Goal: Task Accomplishment & Management: Manage account settings

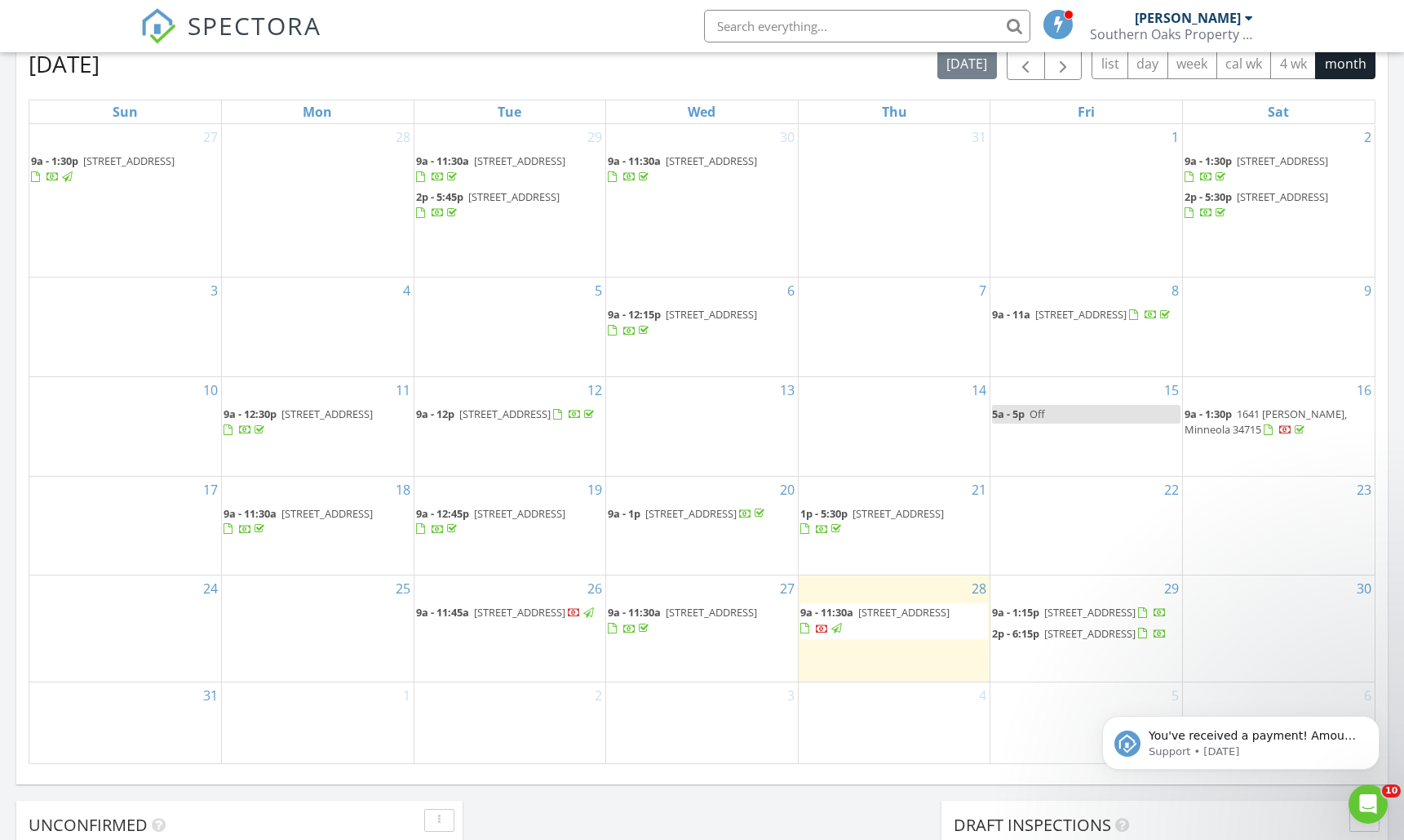
scroll to position [790, 0]
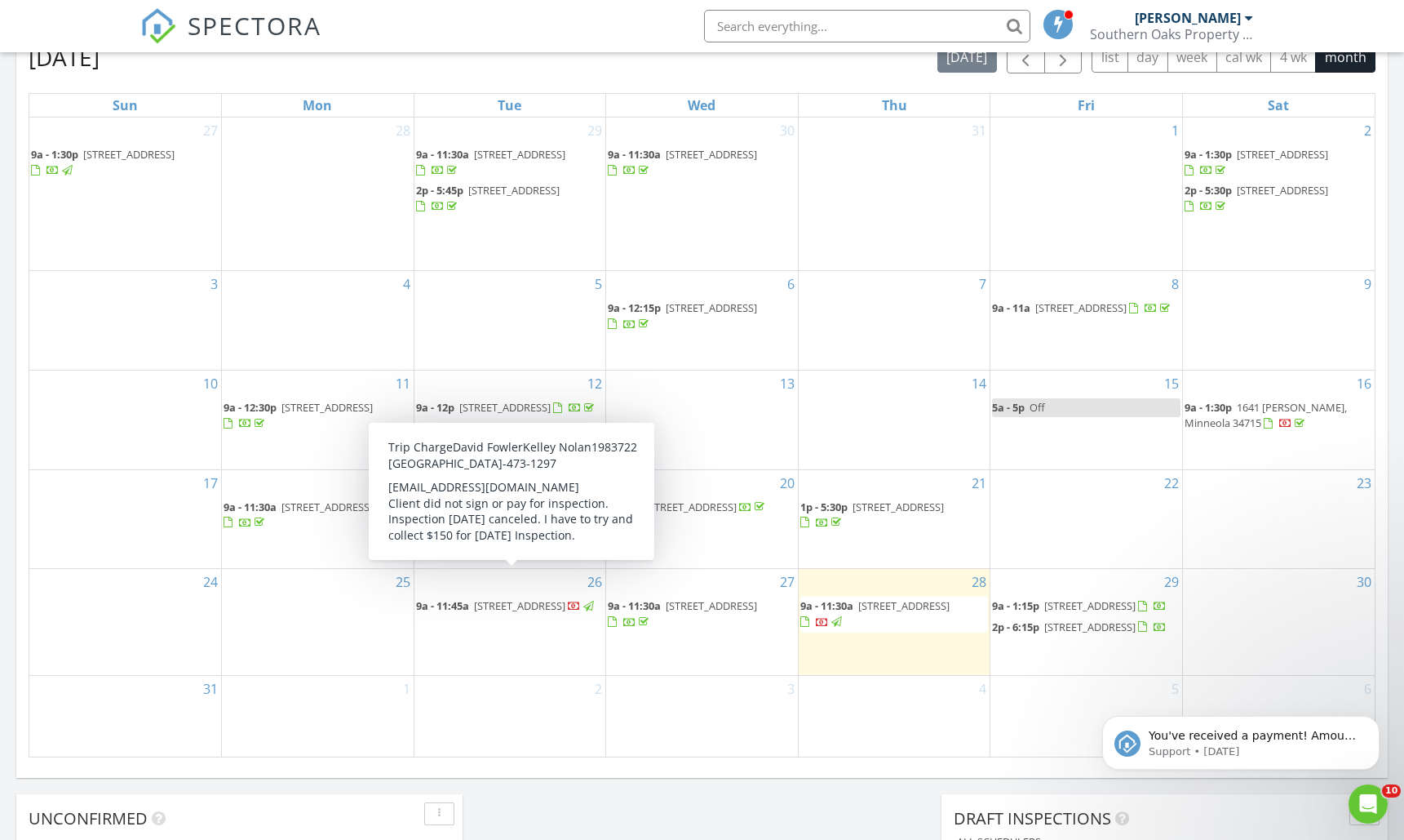
click at [502, 598] on span "[STREET_ADDRESS]" at bounding box center [519, 606] width 91 height 15
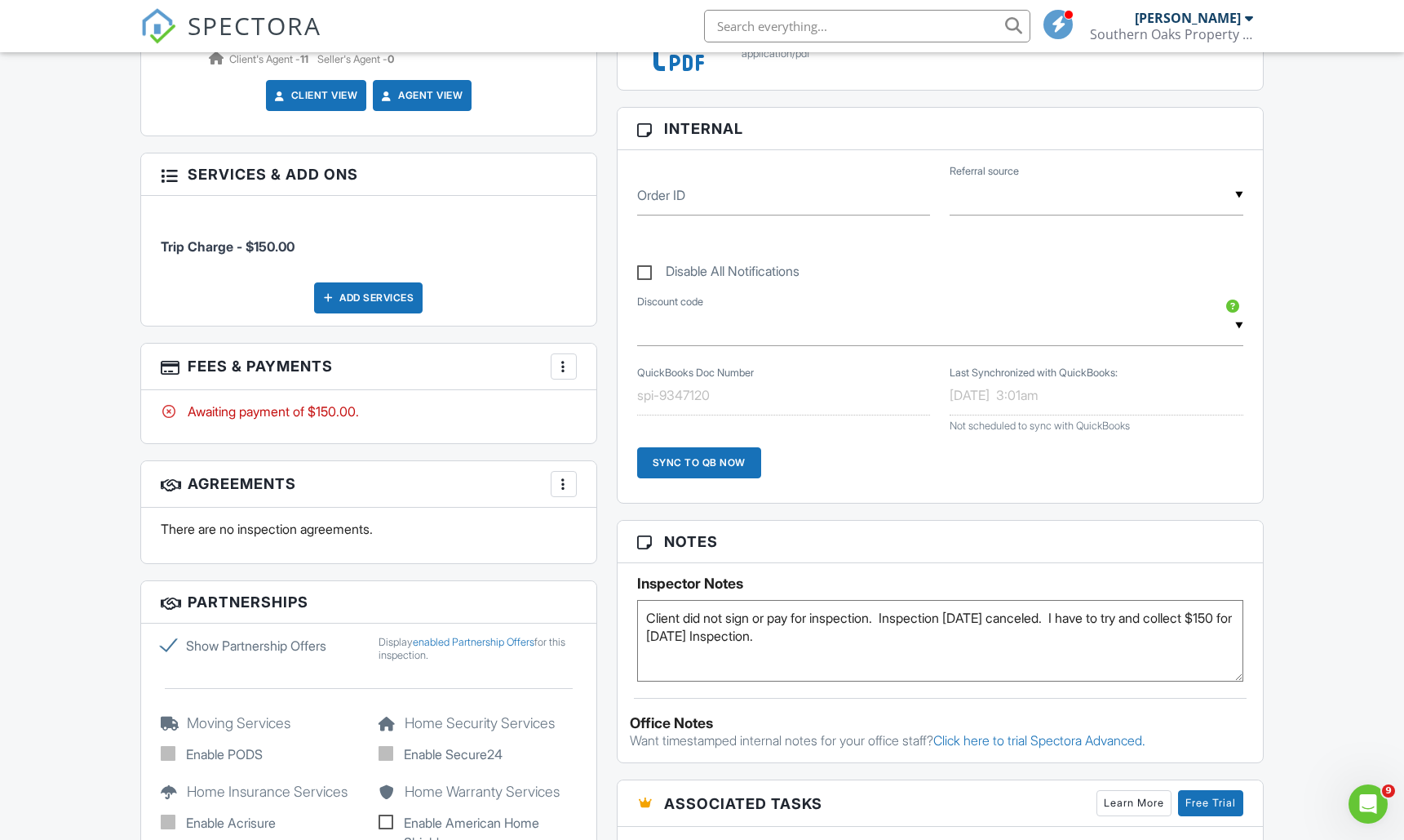
scroll to position [790, 0]
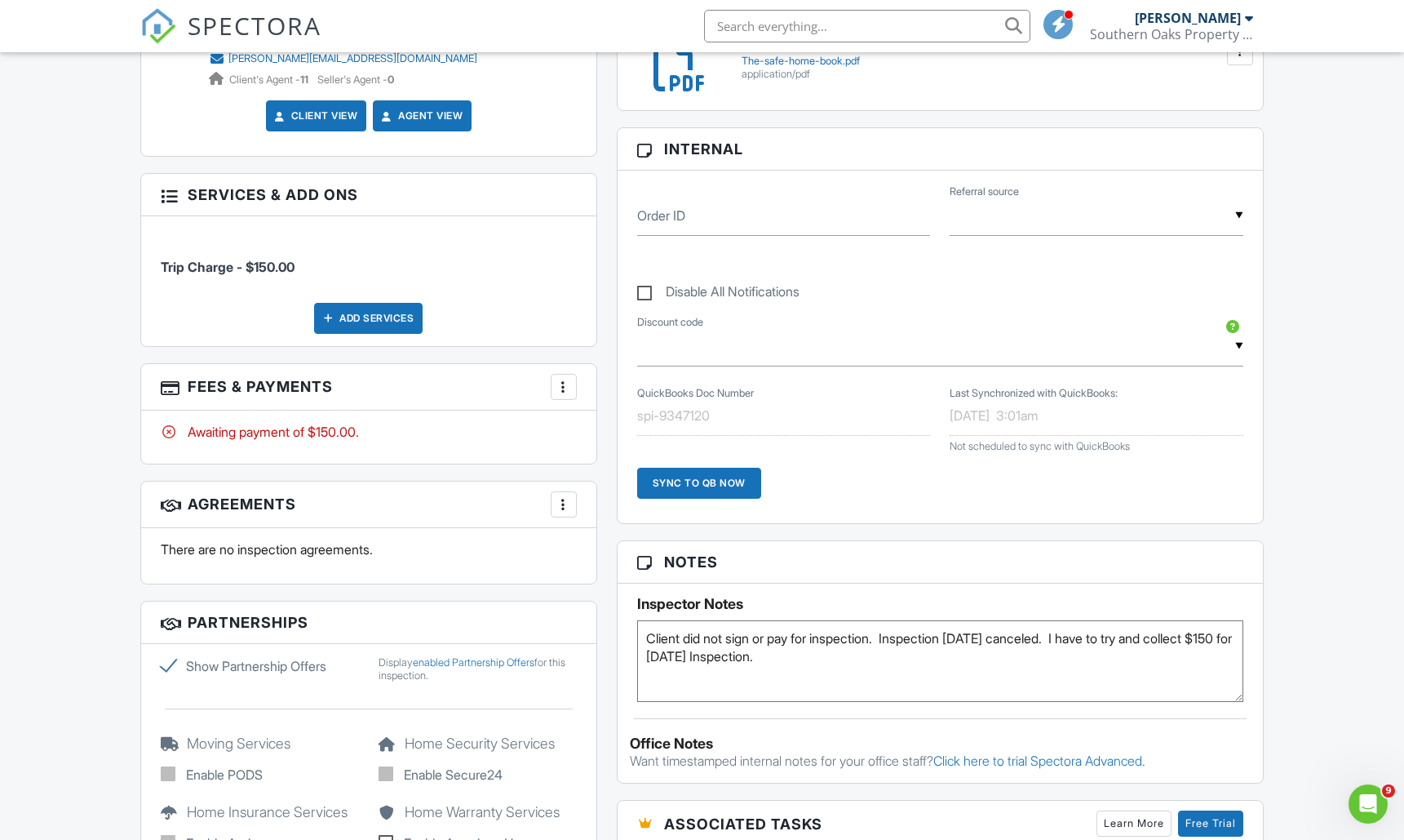
click at [569, 380] on div at bounding box center [564, 387] width 17 height 17
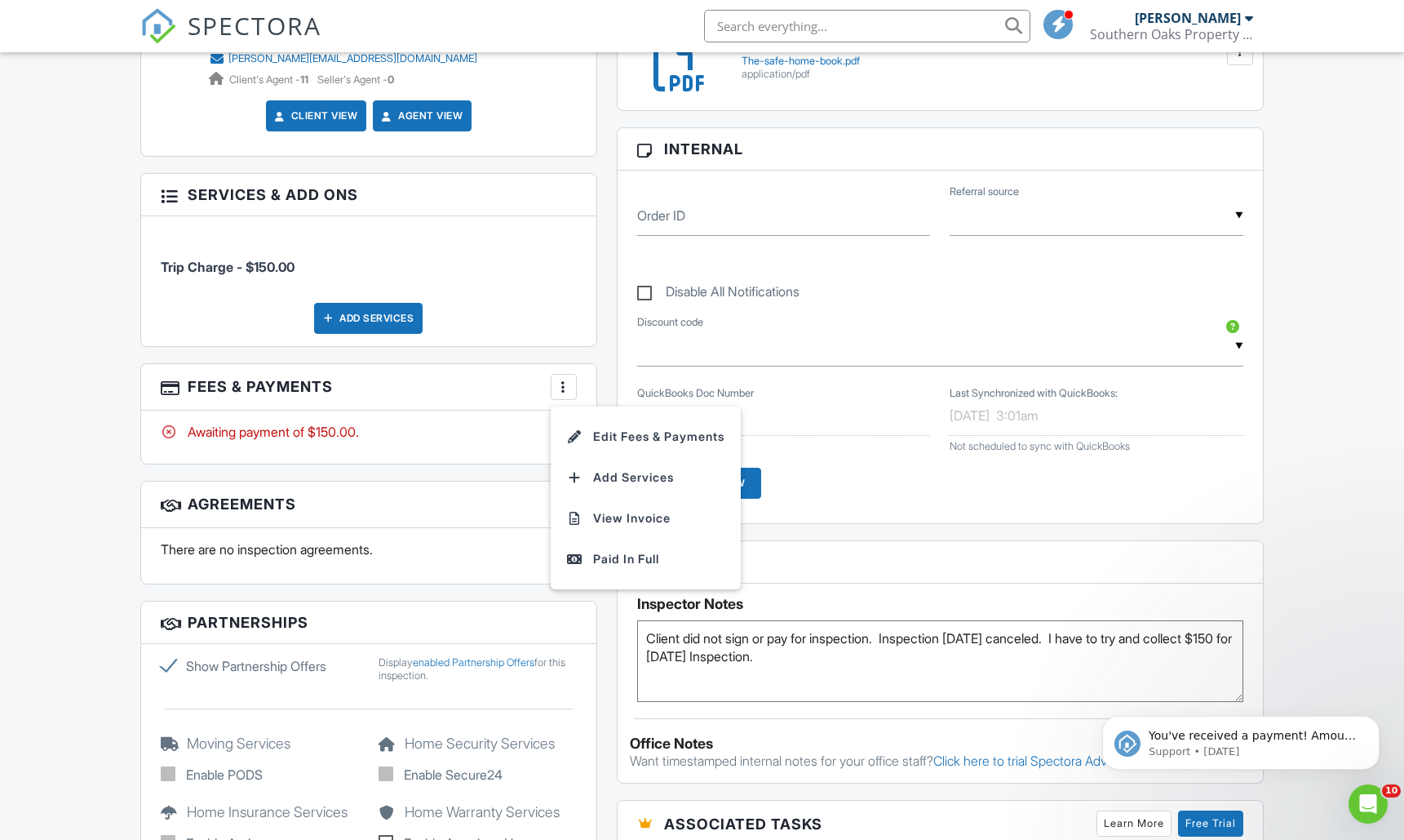
scroll to position [0, 0]
click at [1271, 741] on p "You've received a payment! Amount $550.00 Fee $15.43 Net $534.57 Transaction # …" at bounding box center [1254, 736] width 210 height 17
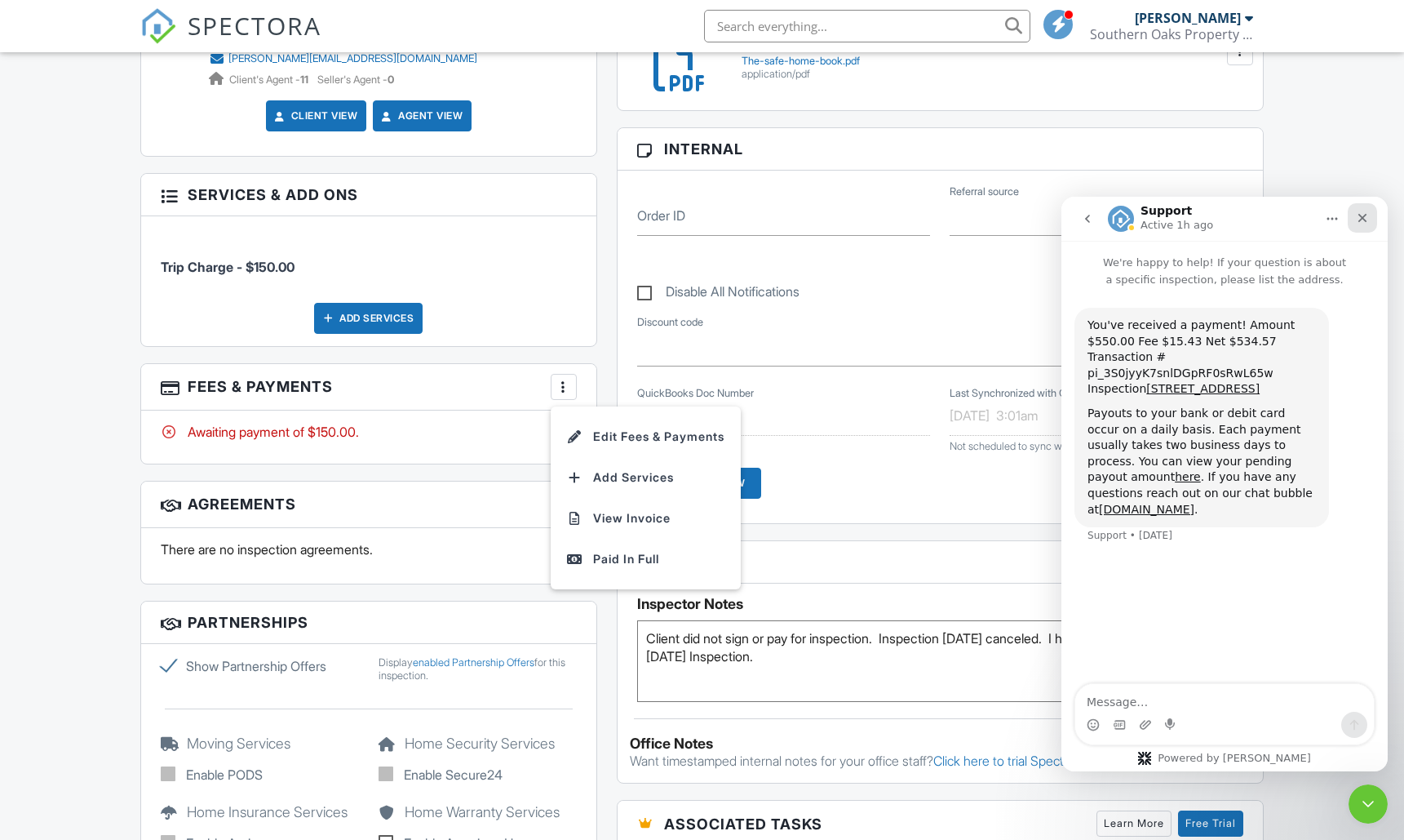
click at [1359, 219] on icon "Close" at bounding box center [1363, 218] width 13 height 13
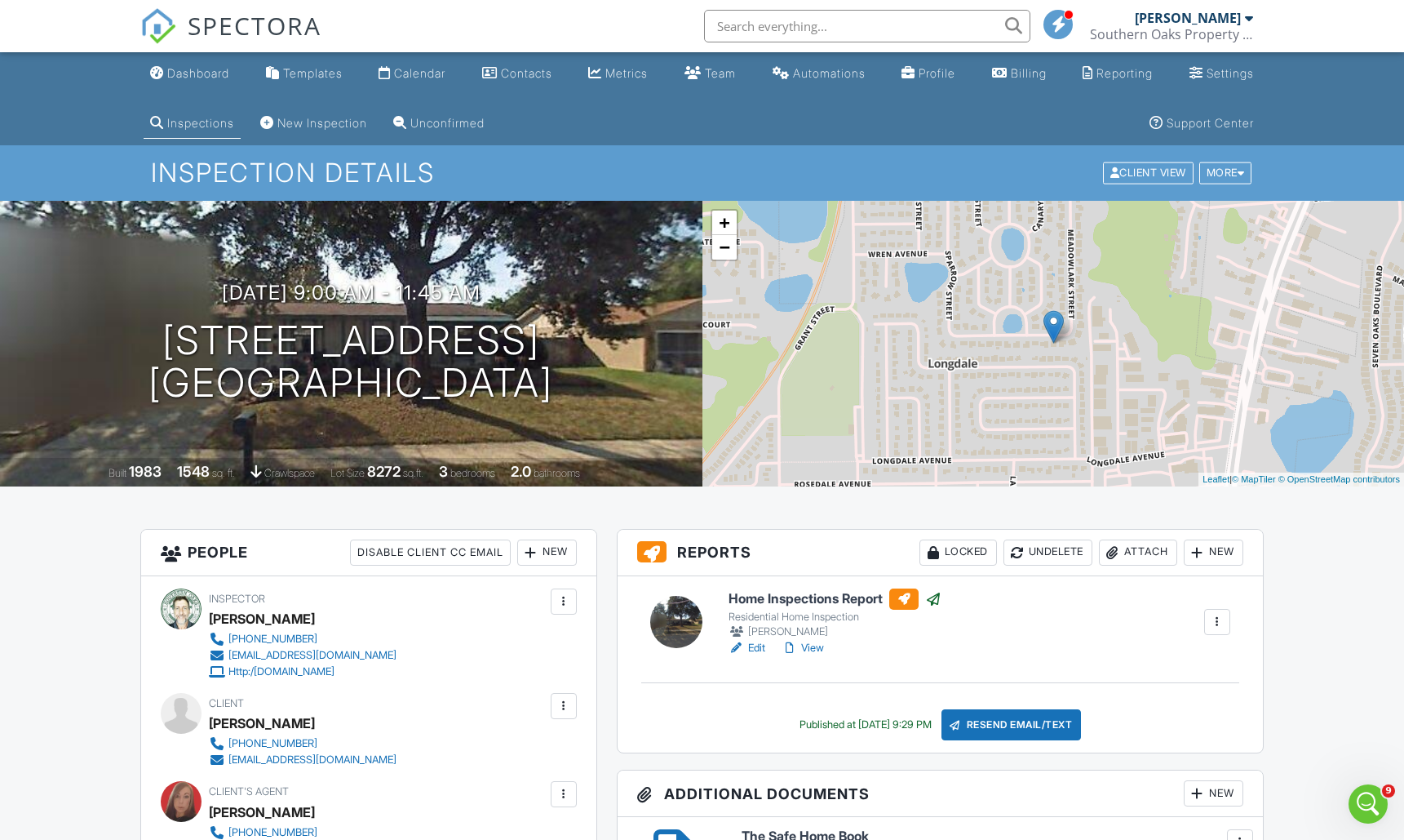
drag, startPoint x: 185, startPoint y: 67, endPoint x: 191, endPoint y: 73, distance: 8.5
click at [185, 67] on div "Dashboard" at bounding box center [198, 73] width 62 height 14
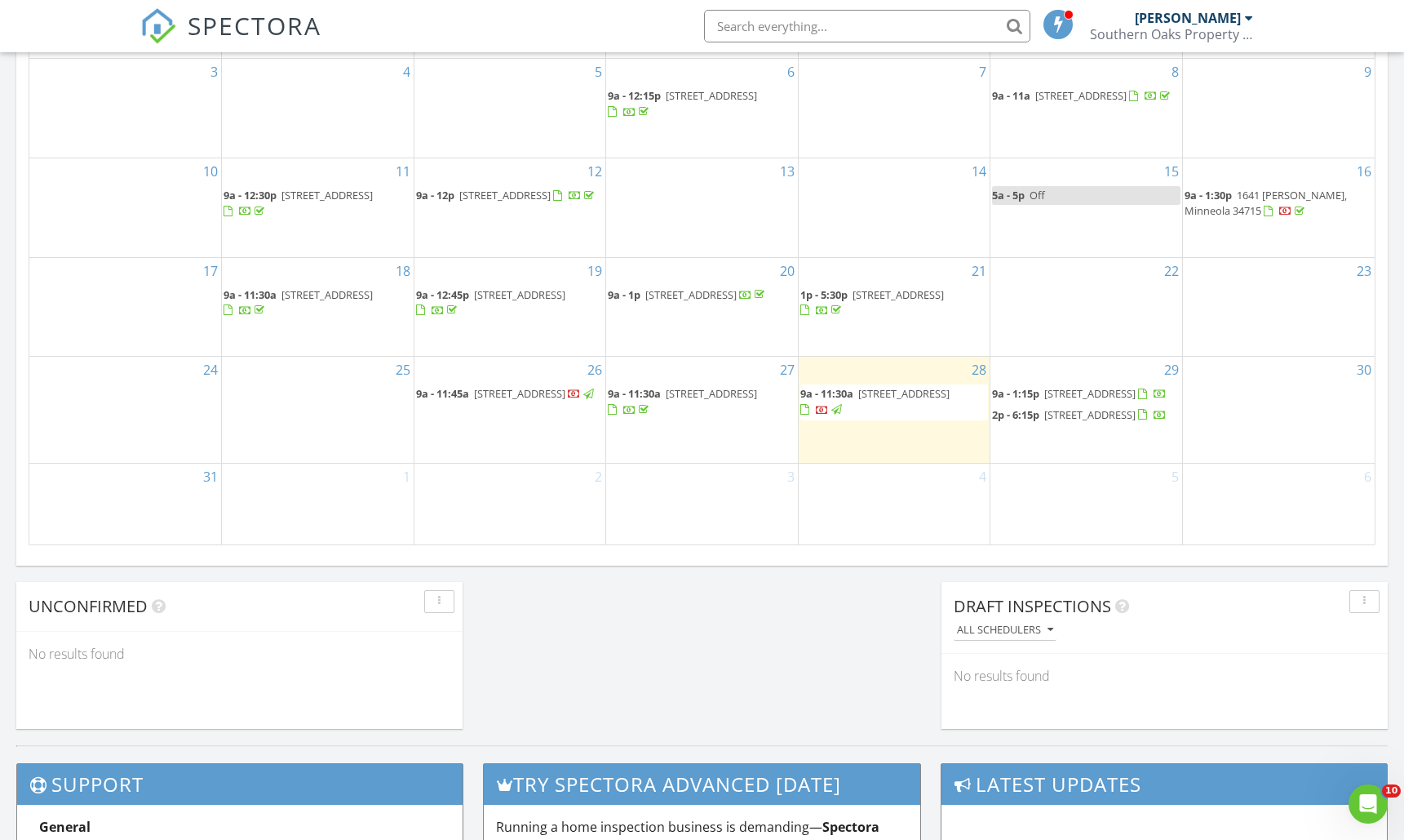
scroll to position [1002, 0]
click at [1080, 387] on span "1609 Evening Smt Cir, Minneola 34715" at bounding box center [1090, 394] width 91 height 15
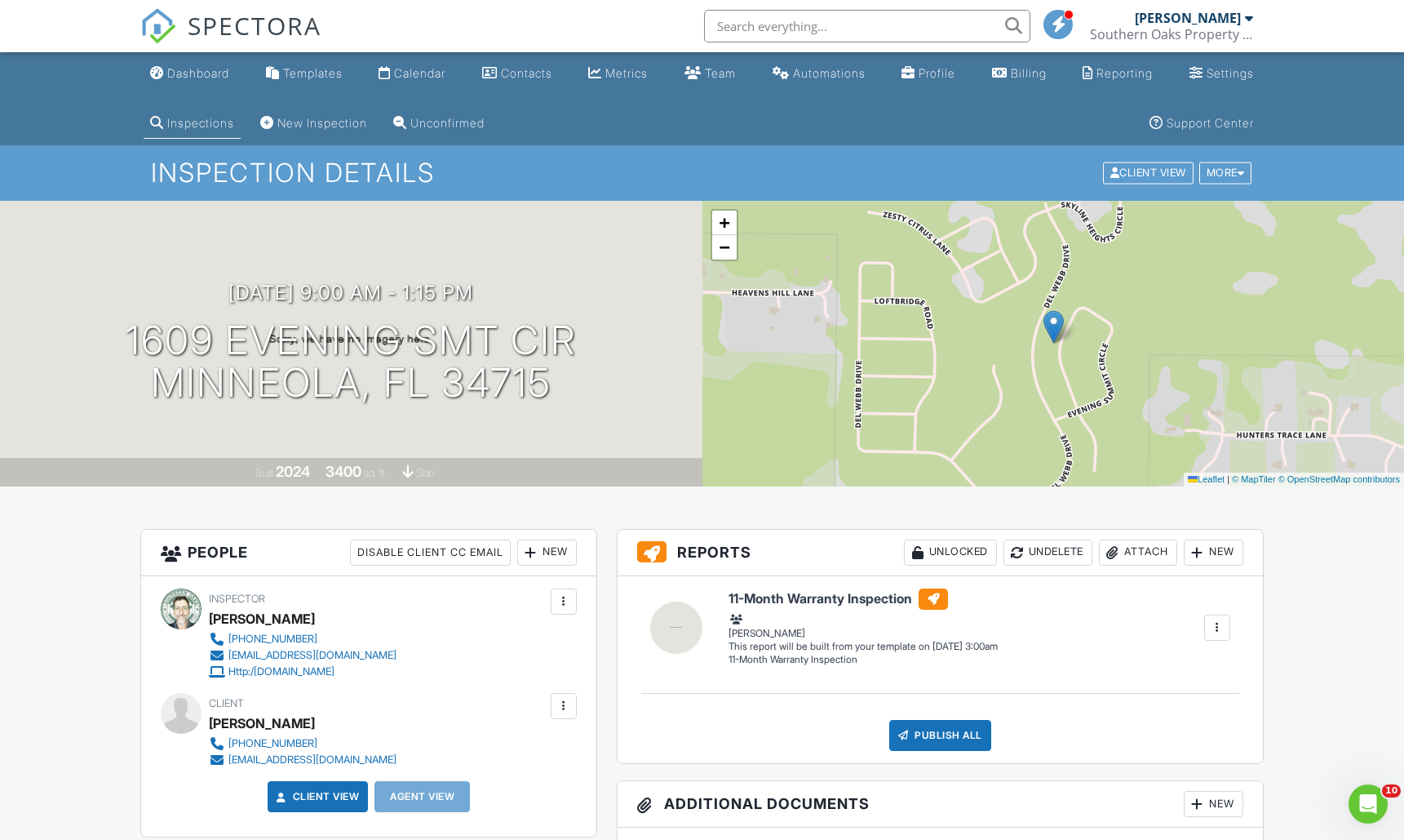
click at [1218, 555] on div "New" at bounding box center [1213, 553] width 60 height 27
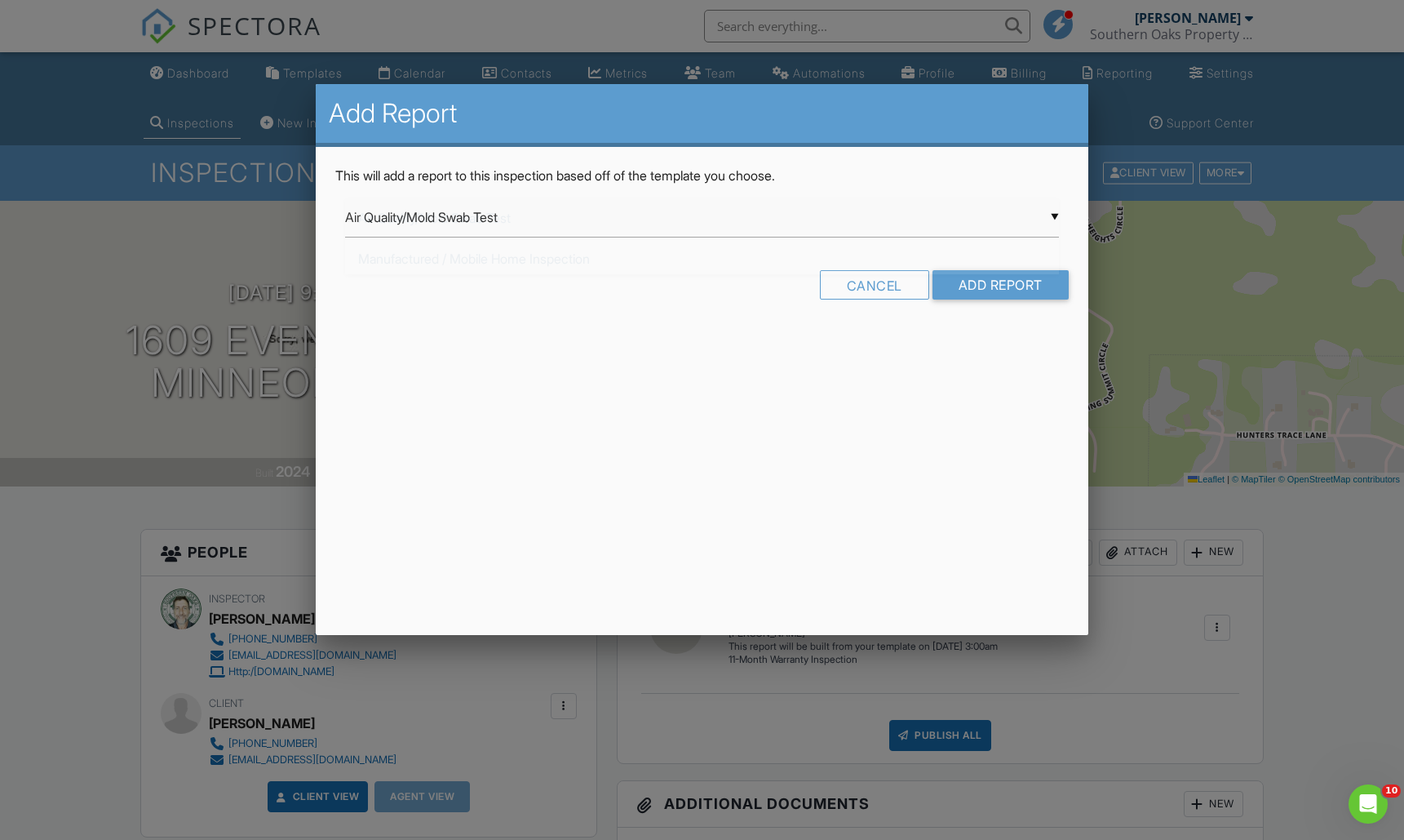
click at [1054, 219] on div "▼ Air Quality/Mold Swab Test Air Quality/Mold Swab Test Manufactured / Mobile H…" at bounding box center [702, 217] width 714 height 40
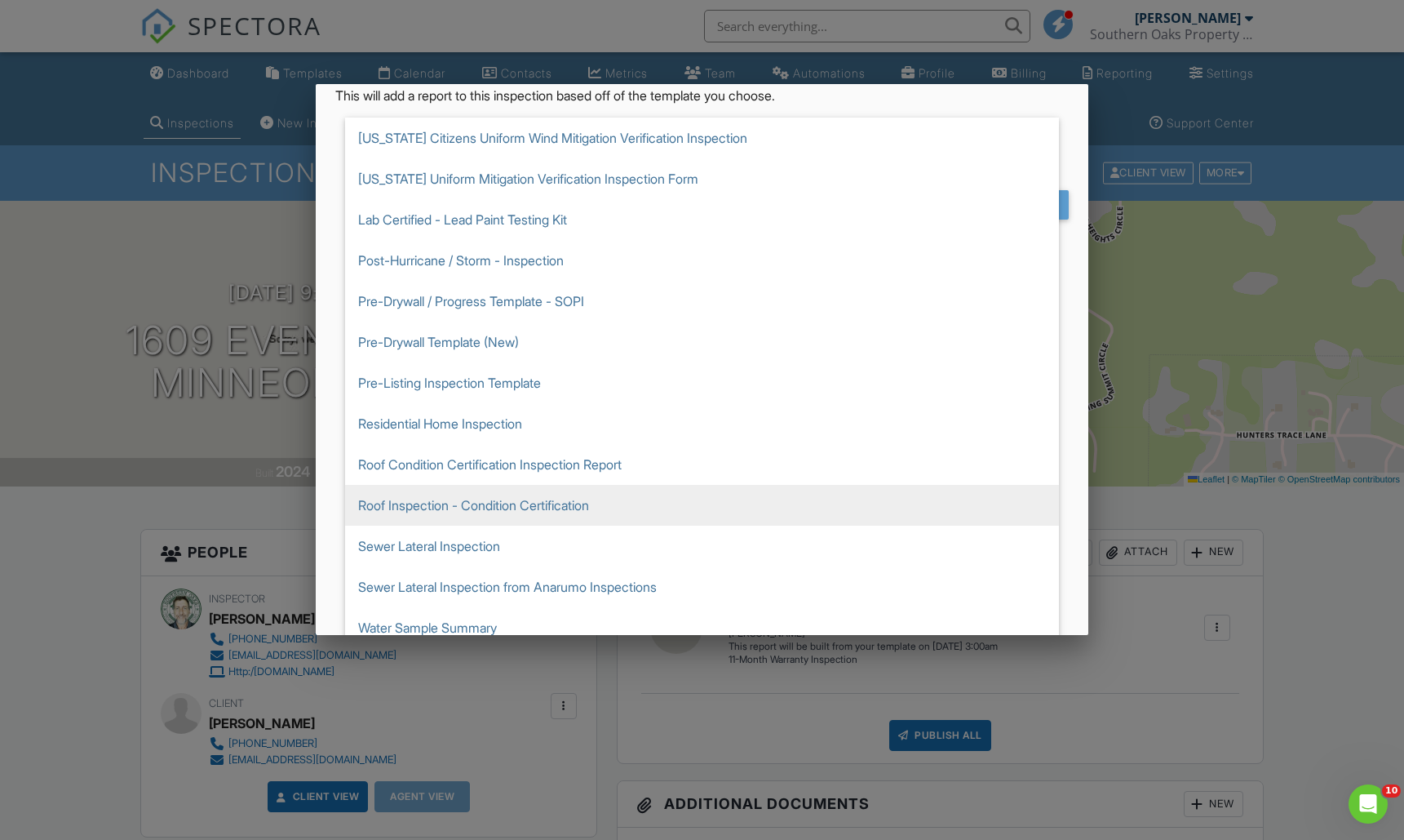
scroll to position [93, 0]
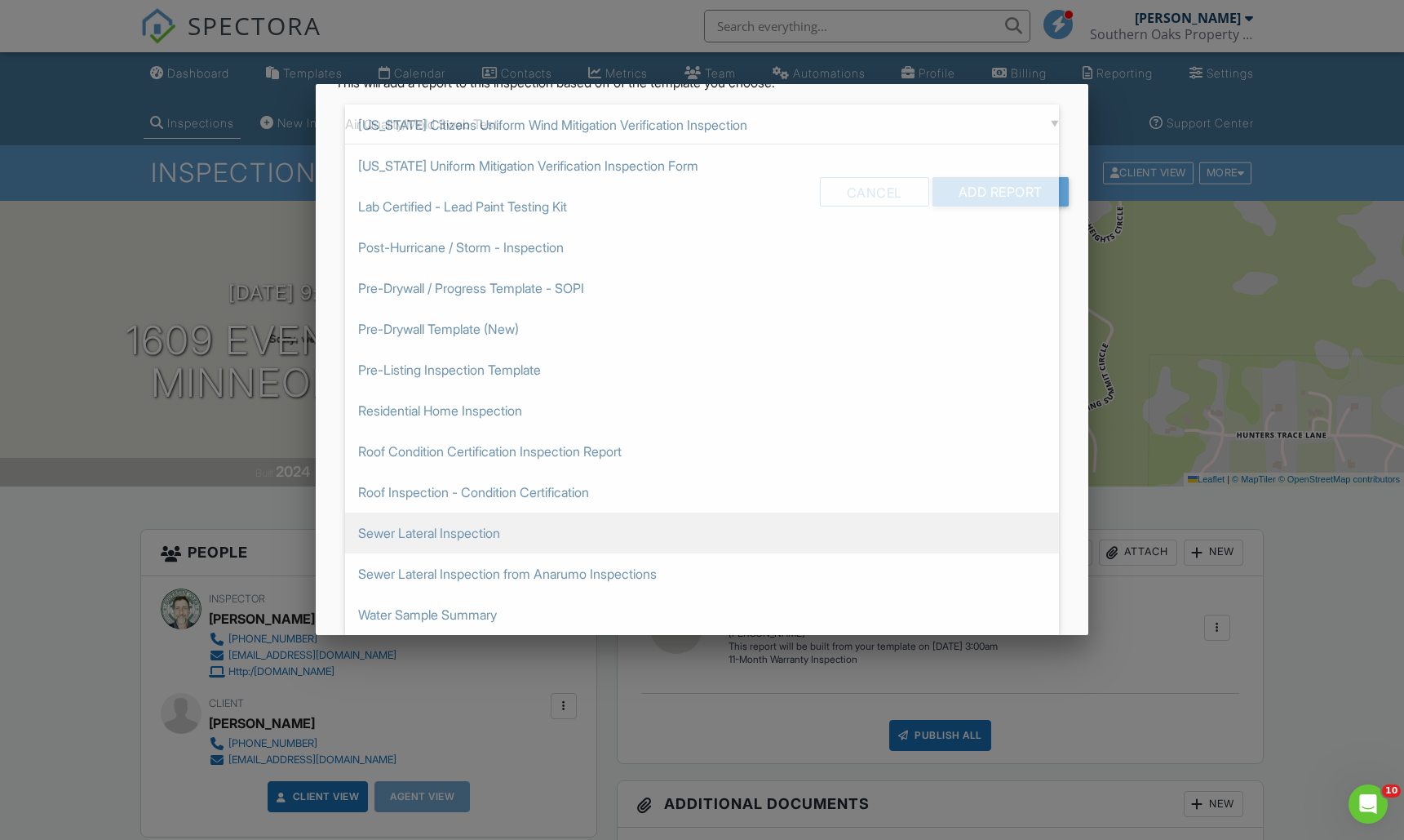
click at [472, 529] on span "Sewer Lateral Inspection" at bounding box center [702, 533] width 714 height 41
type input "Sewer Lateral Inspection"
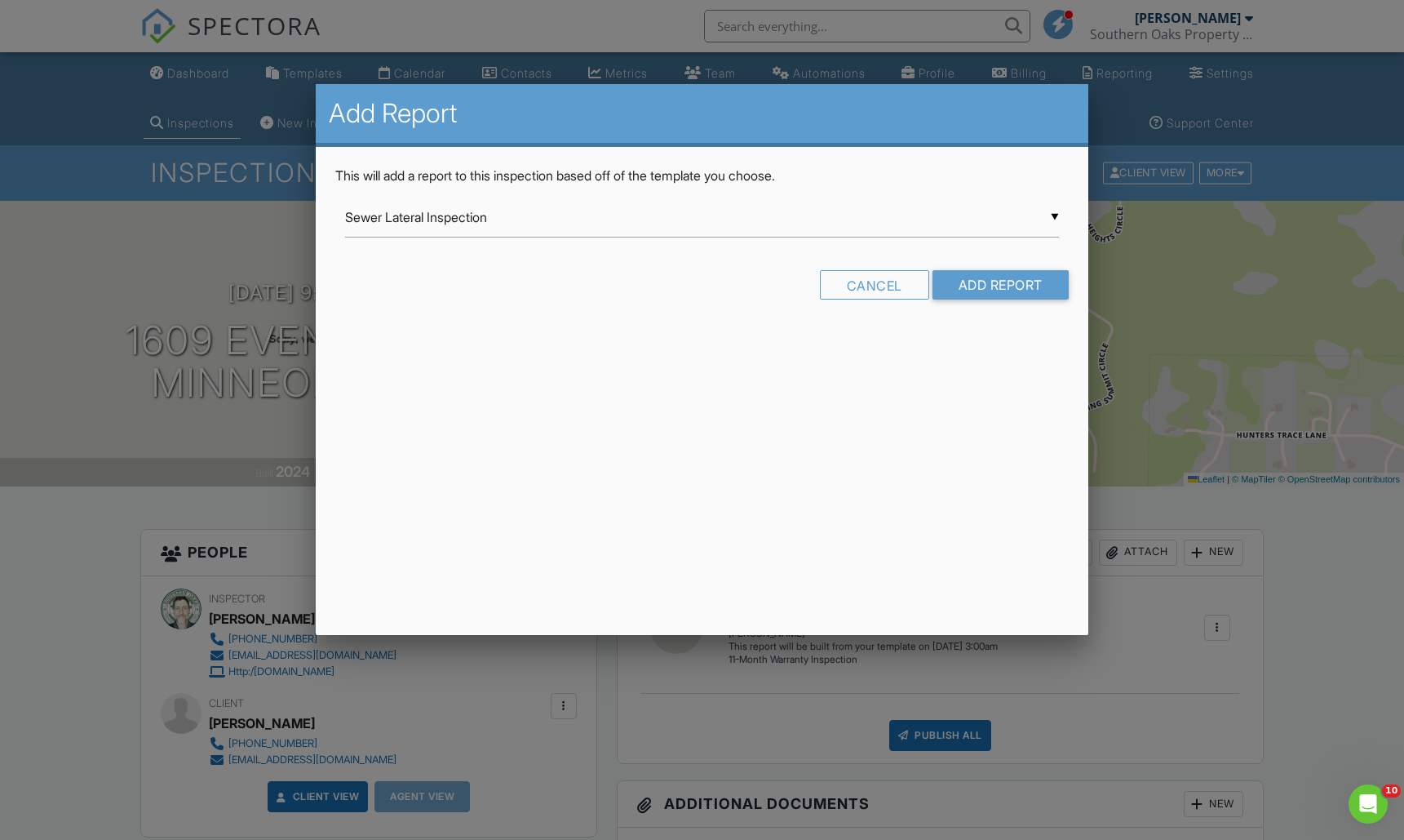
scroll to position [0, 0]
click at [1024, 283] on input "Add Report" at bounding box center [1001, 284] width 137 height 29
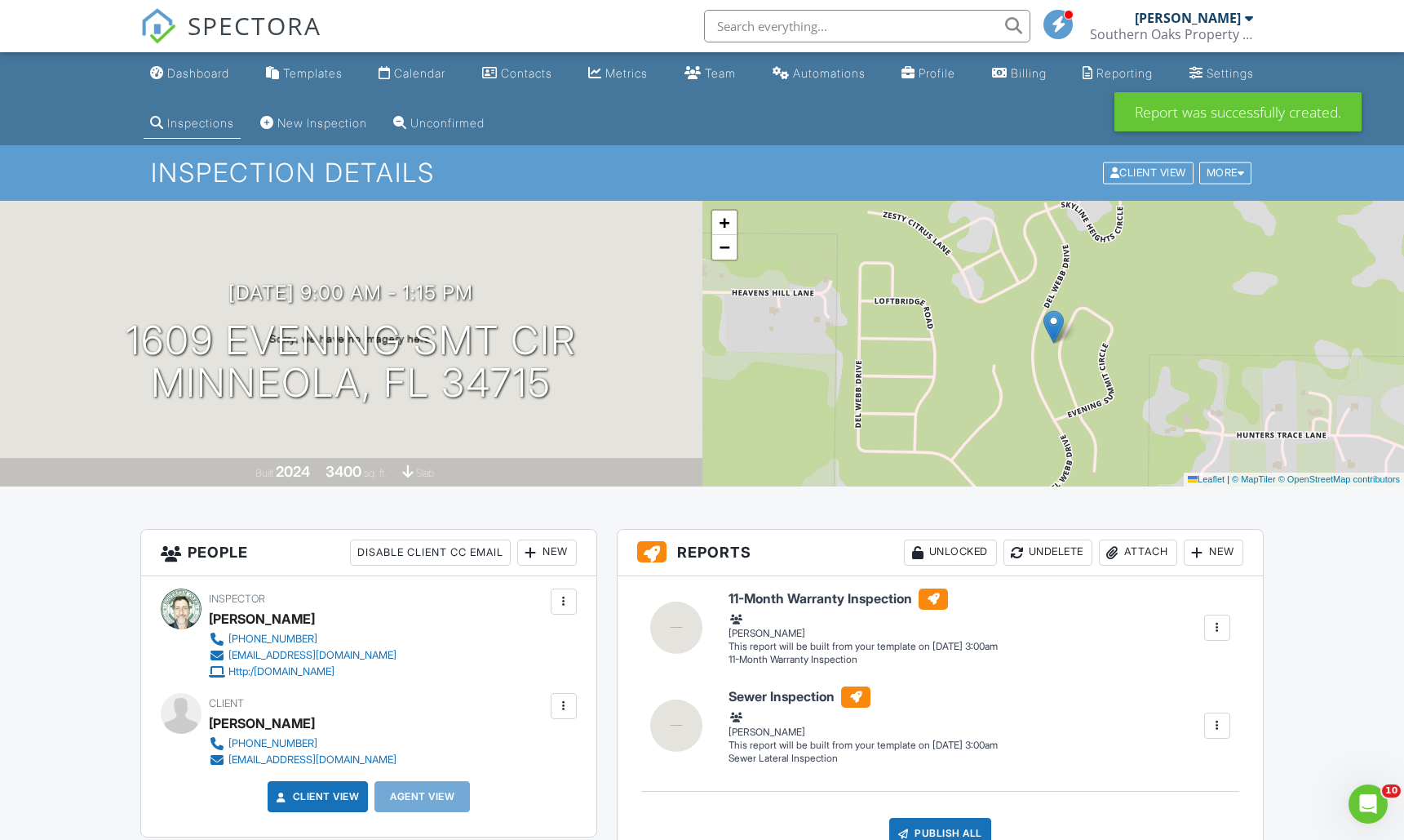
click at [204, 78] on div "Dashboard" at bounding box center [198, 73] width 62 height 14
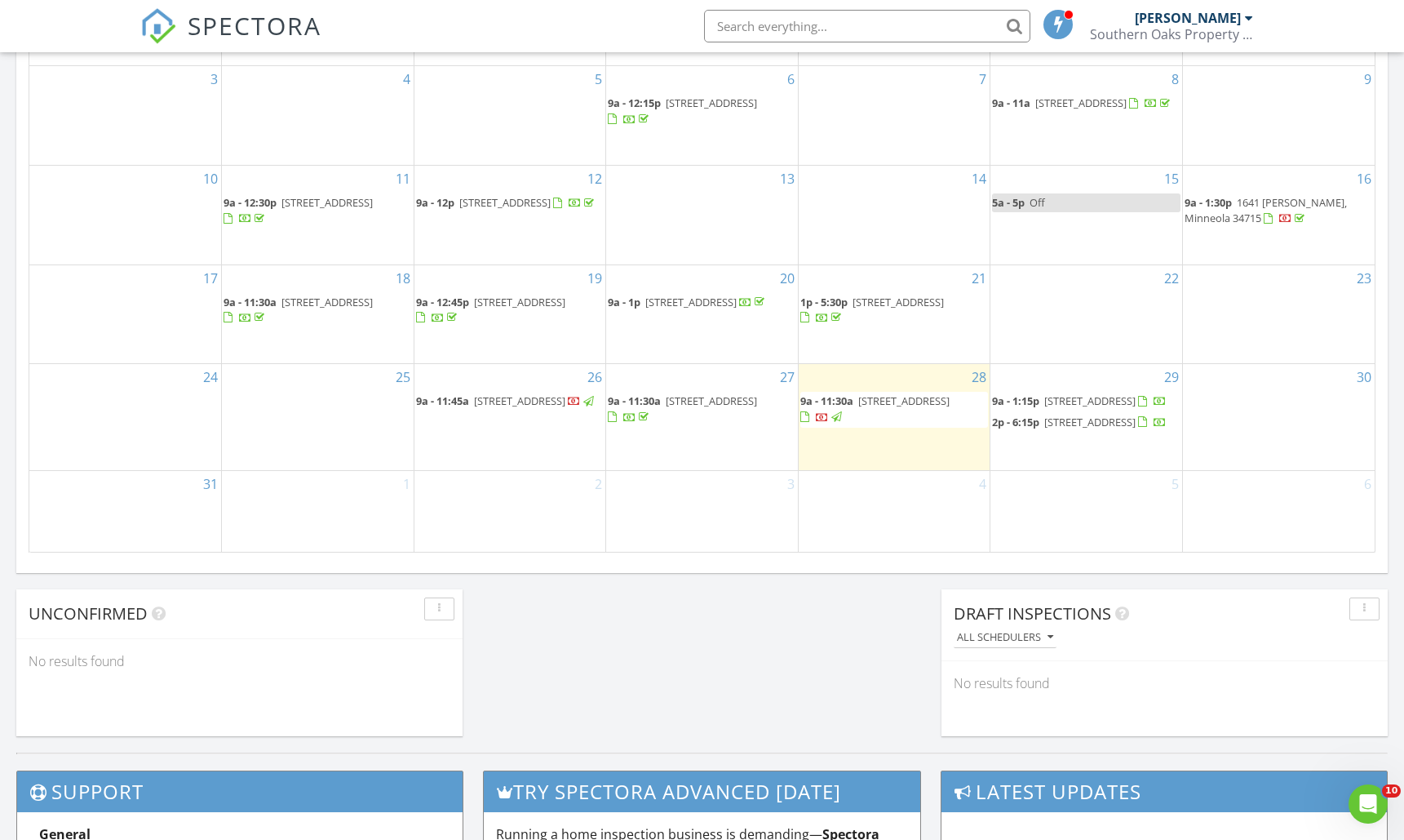
scroll to position [1055, 0]
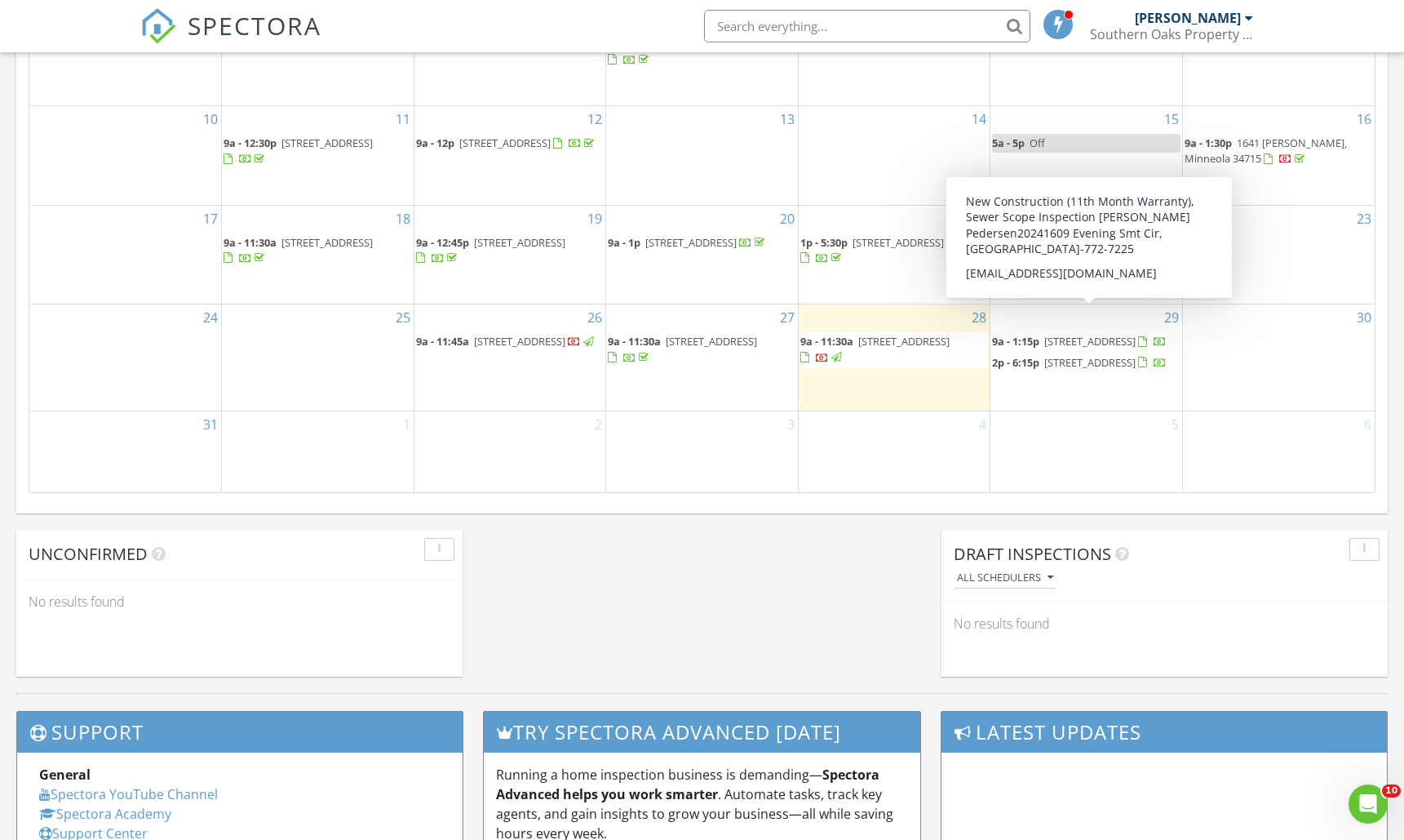
click at [1061, 336] on span "[STREET_ADDRESS]" at bounding box center [1090, 341] width 91 height 15
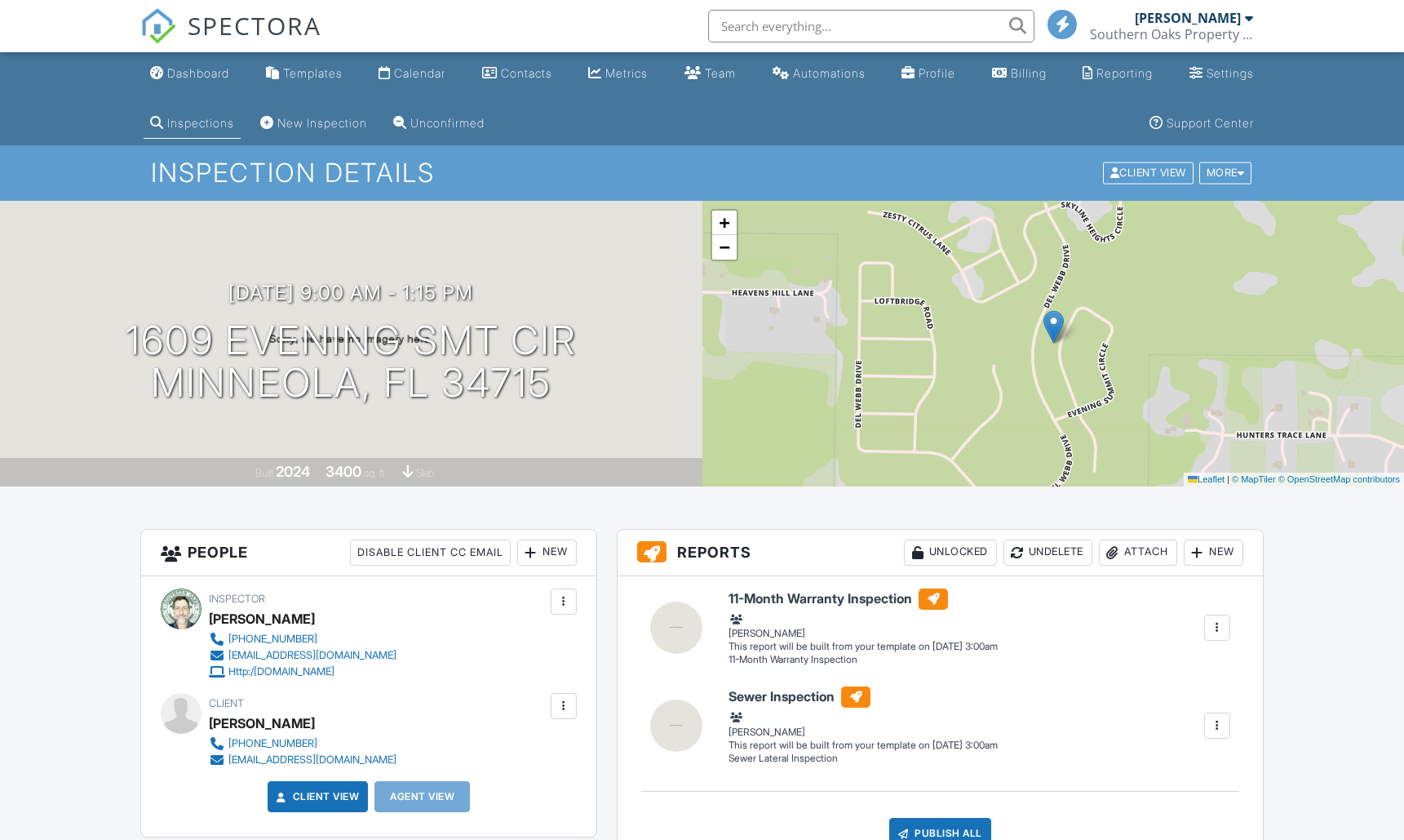
drag, startPoint x: 209, startPoint y: 69, endPoint x: 228, endPoint y: 75, distance: 19.9
click at [208, 69] on div "Dashboard" at bounding box center [198, 73] width 62 height 14
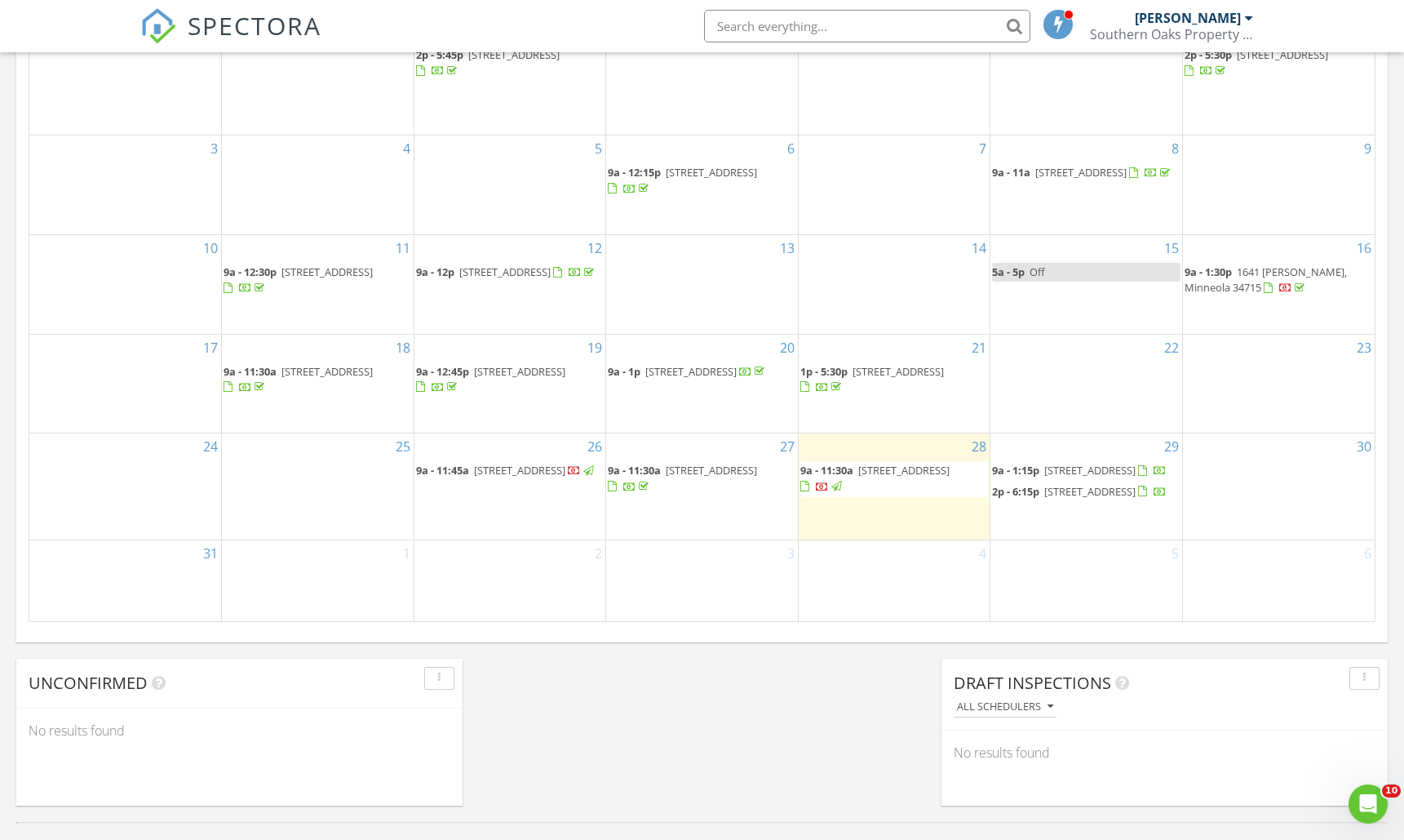
scroll to position [939, 0]
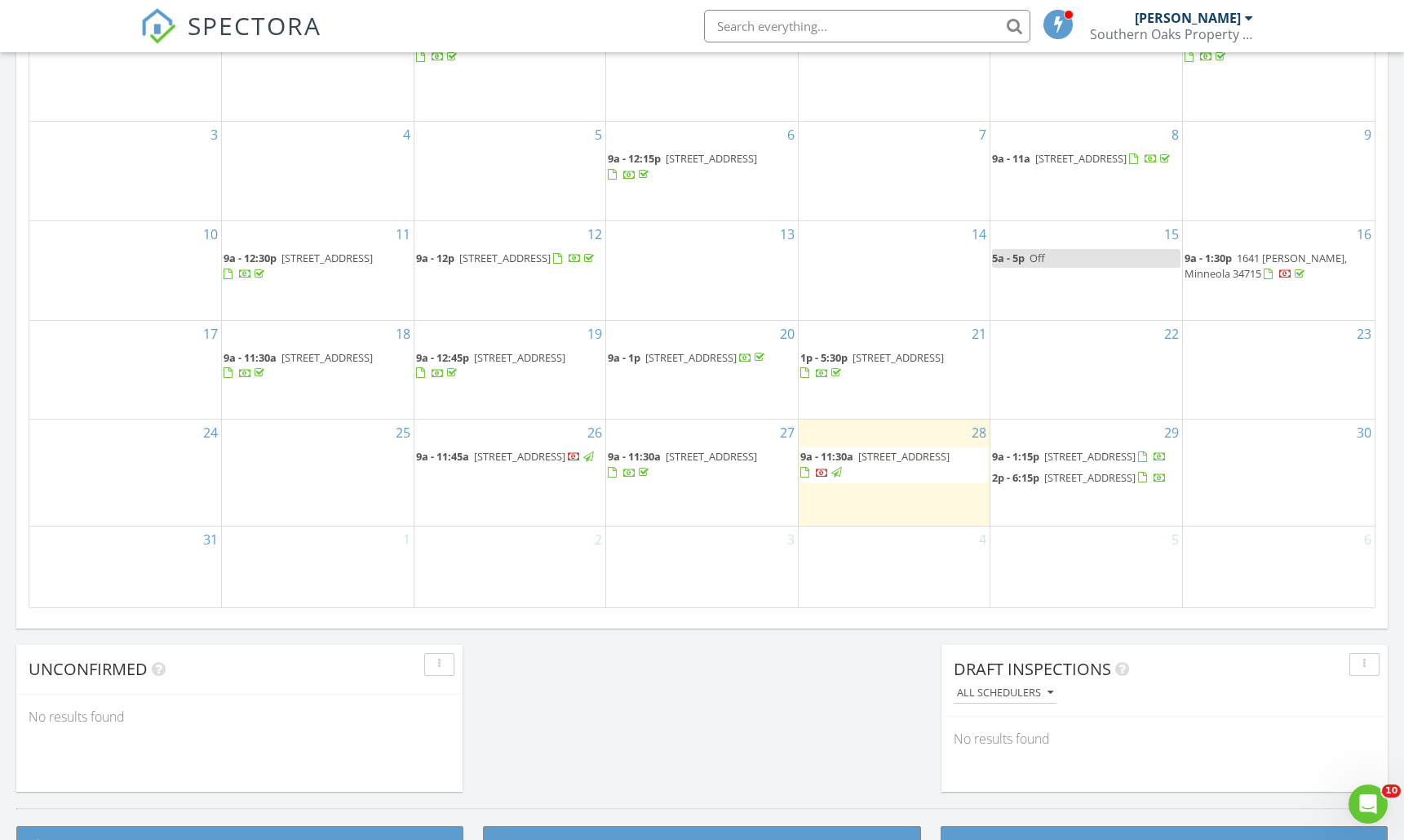
click at [1059, 483] on span "1613 Evening Summit Circle, Minneola 34715" at bounding box center [1090, 477] width 91 height 15
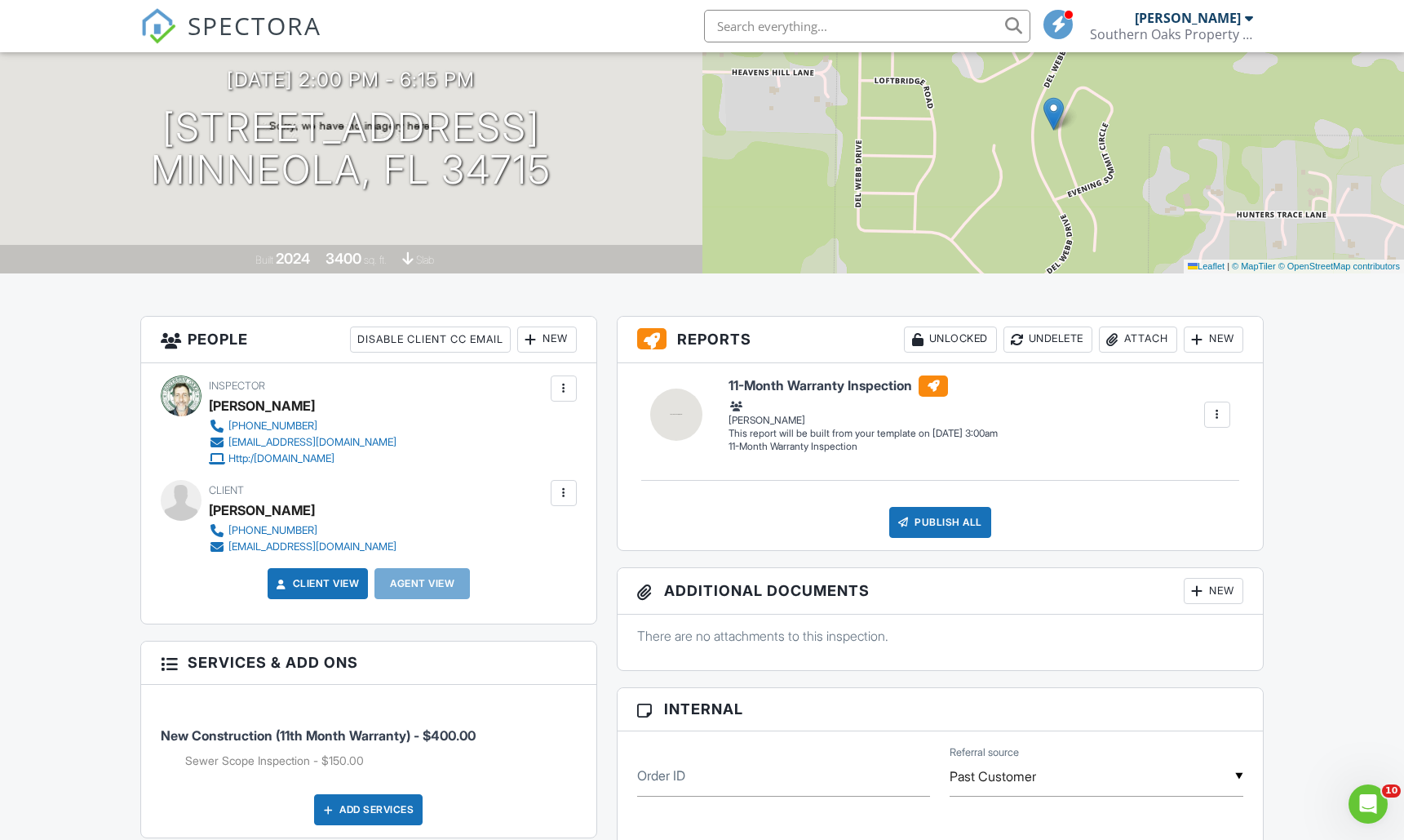
scroll to position [183, 0]
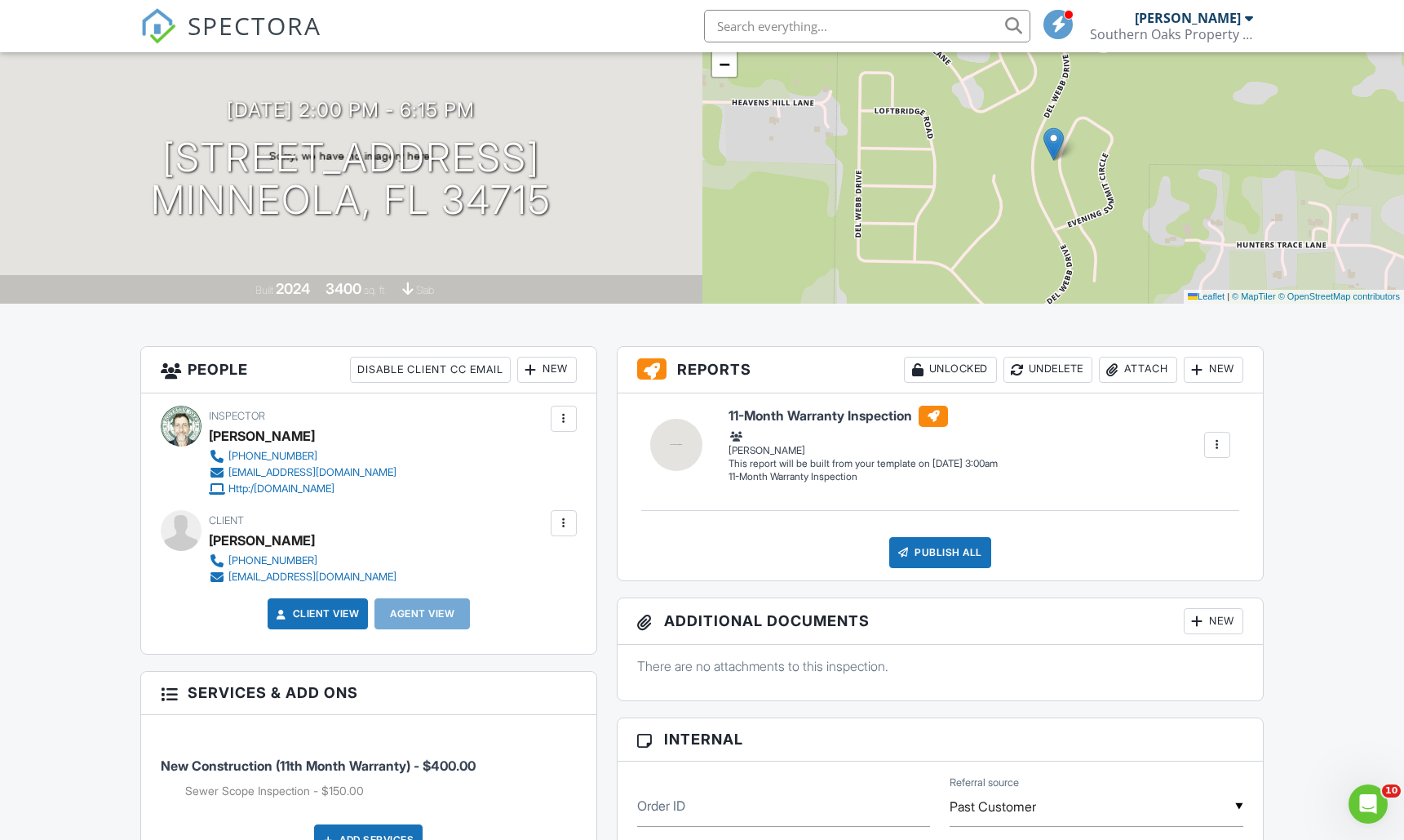
click at [1216, 371] on div "New" at bounding box center [1213, 369] width 60 height 27
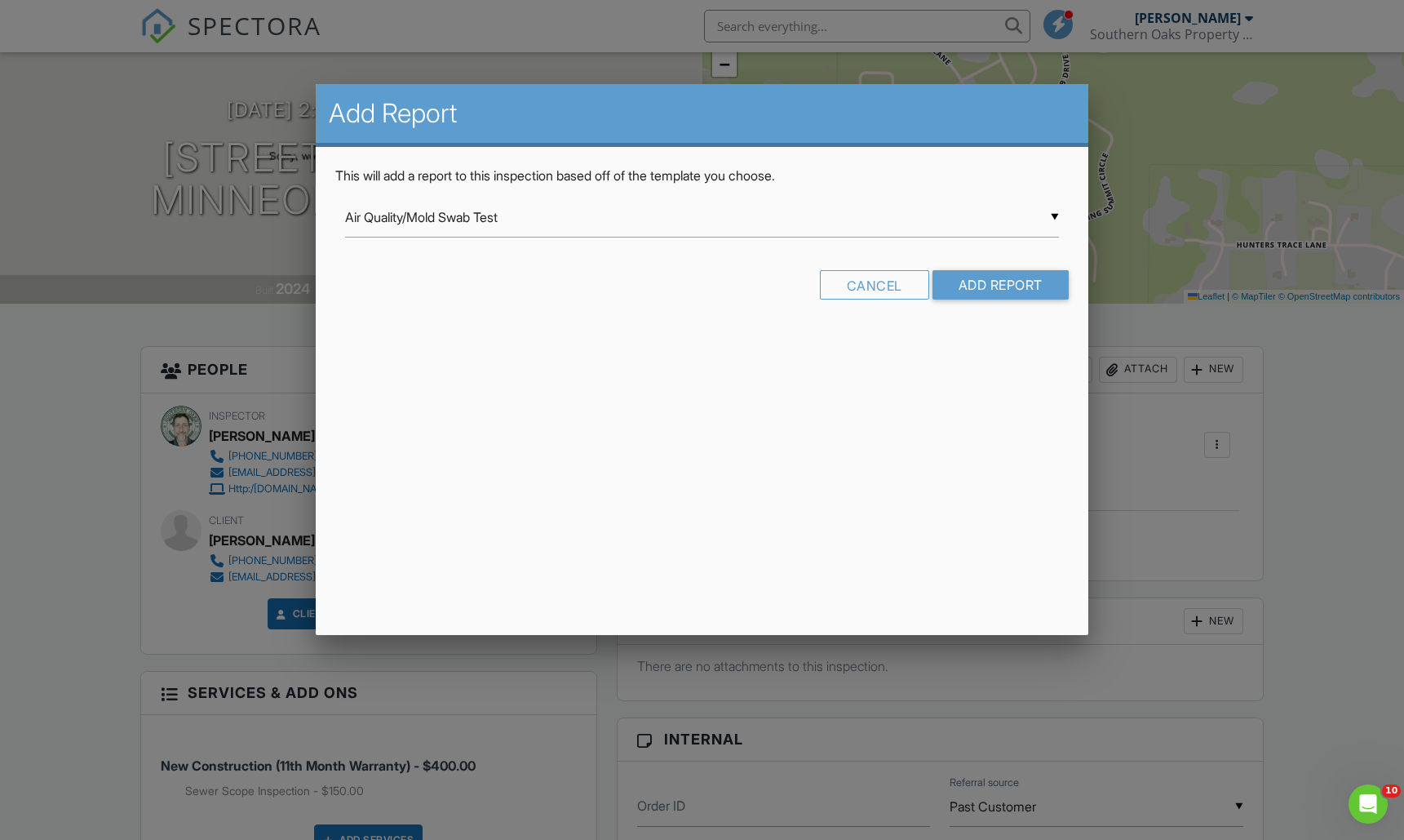
click at [1043, 220] on div "▼ Air Quality/Mold Swab Test Air Quality/Mold Swab Test Manufactured / Mobile H…" at bounding box center [702, 217] width 714 height 40
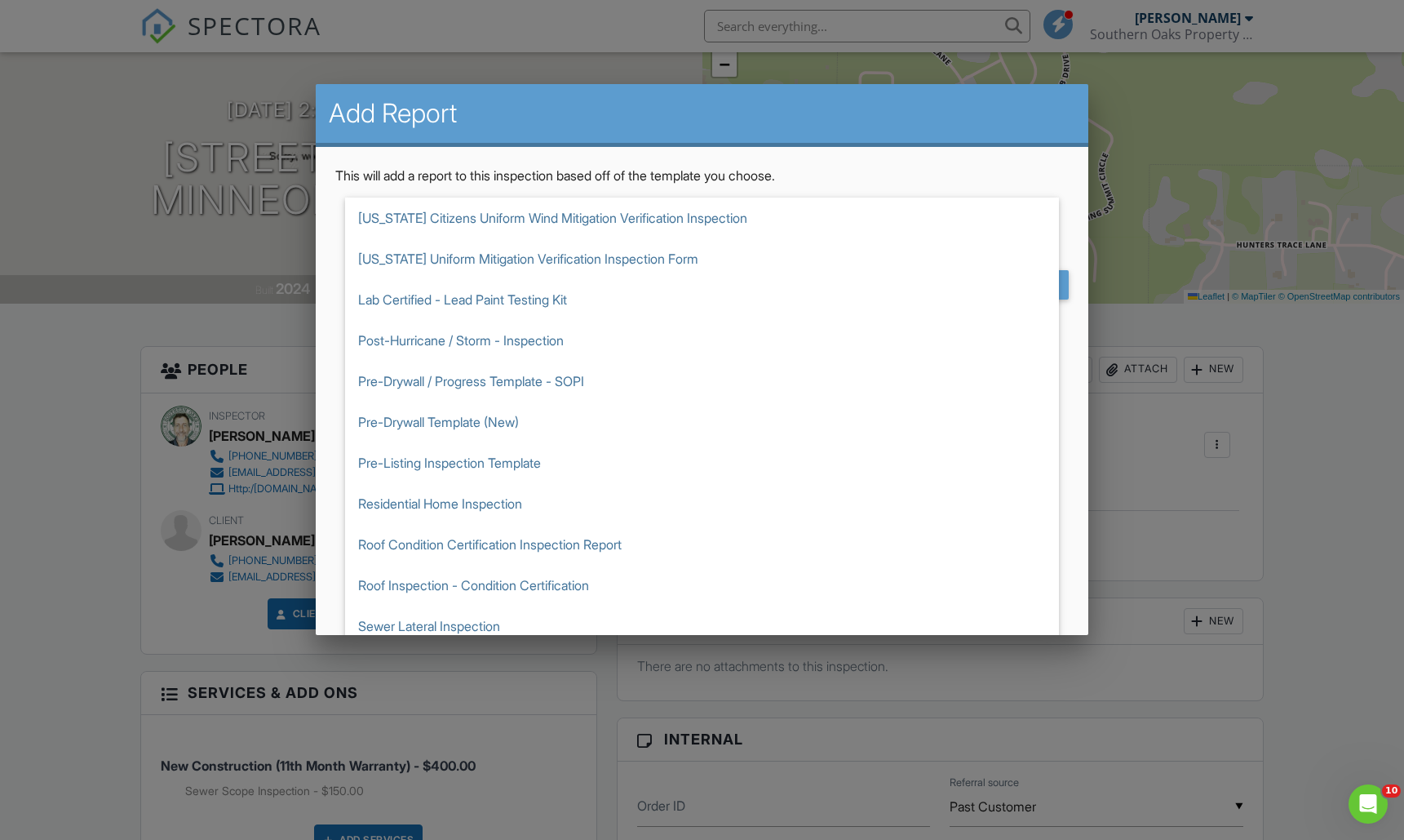
scroll to position [93, 0]
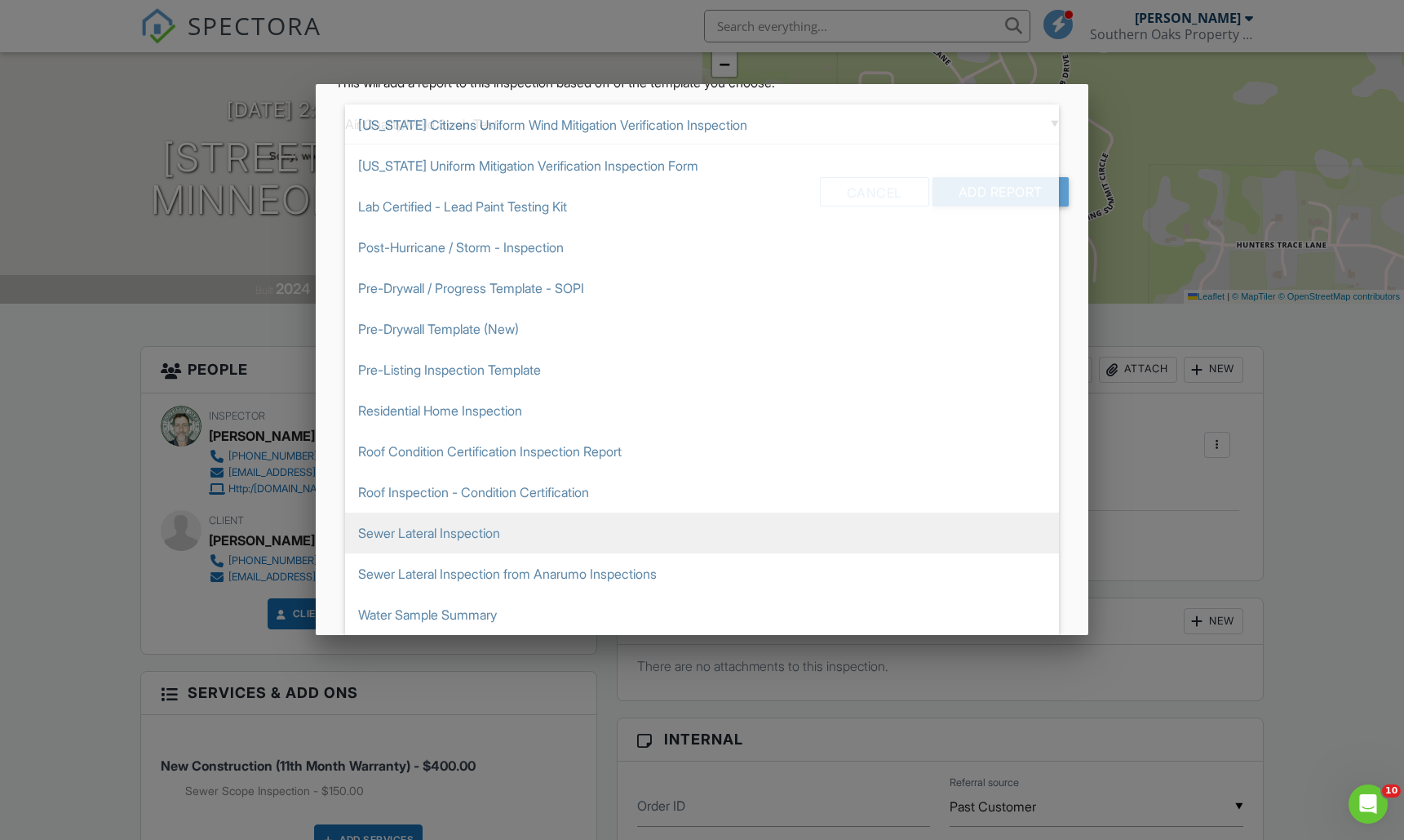
click at [490, 527] on span "Sewer Lateral Inspection" at bounding box center [702, 533] width 714 height 41
type input "Sewer Lateral Inspection"
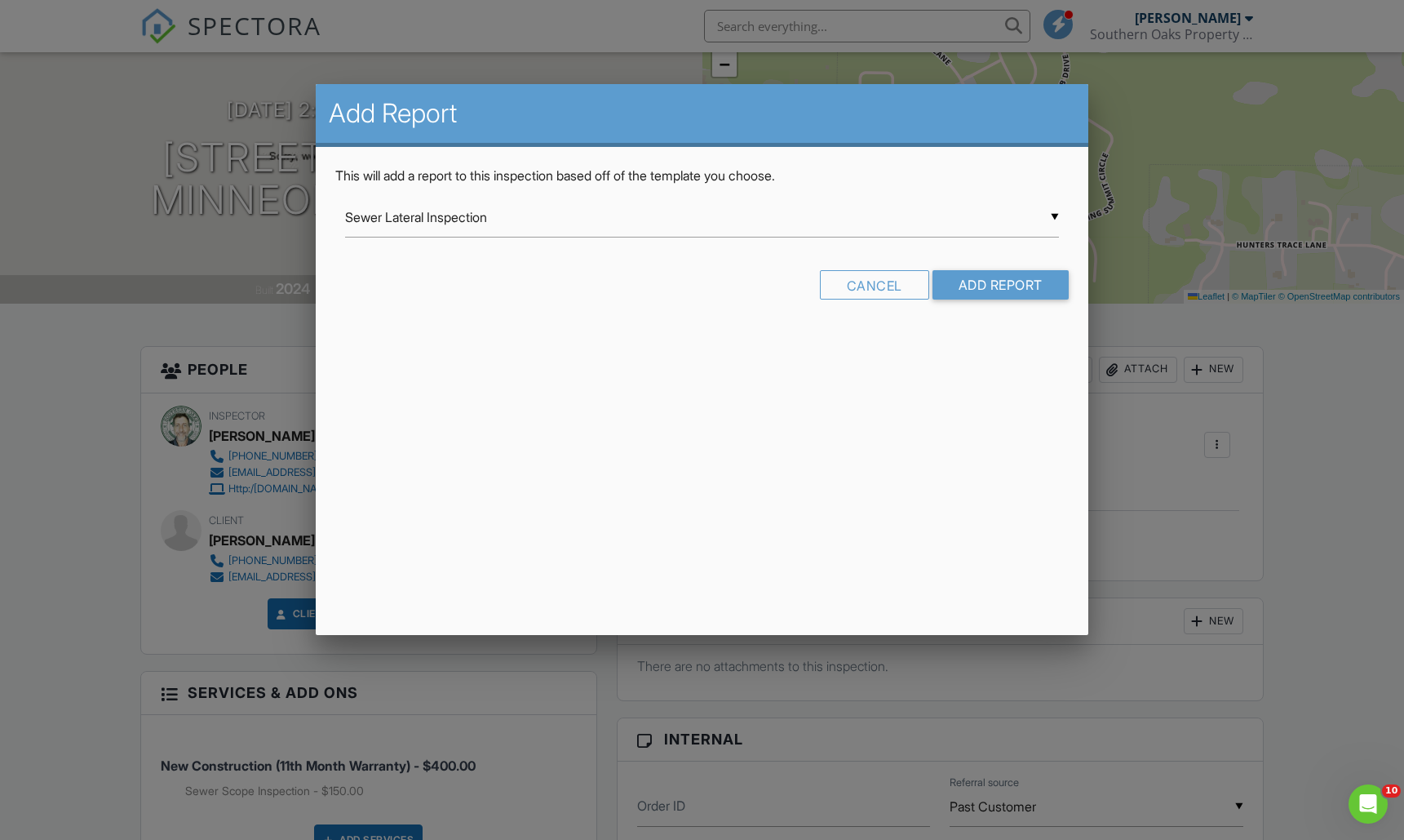
scroll to position [0, 0]
click at [1020, 285] on input "Add Report" at bounding box center [1001, 284] width 137 height 29
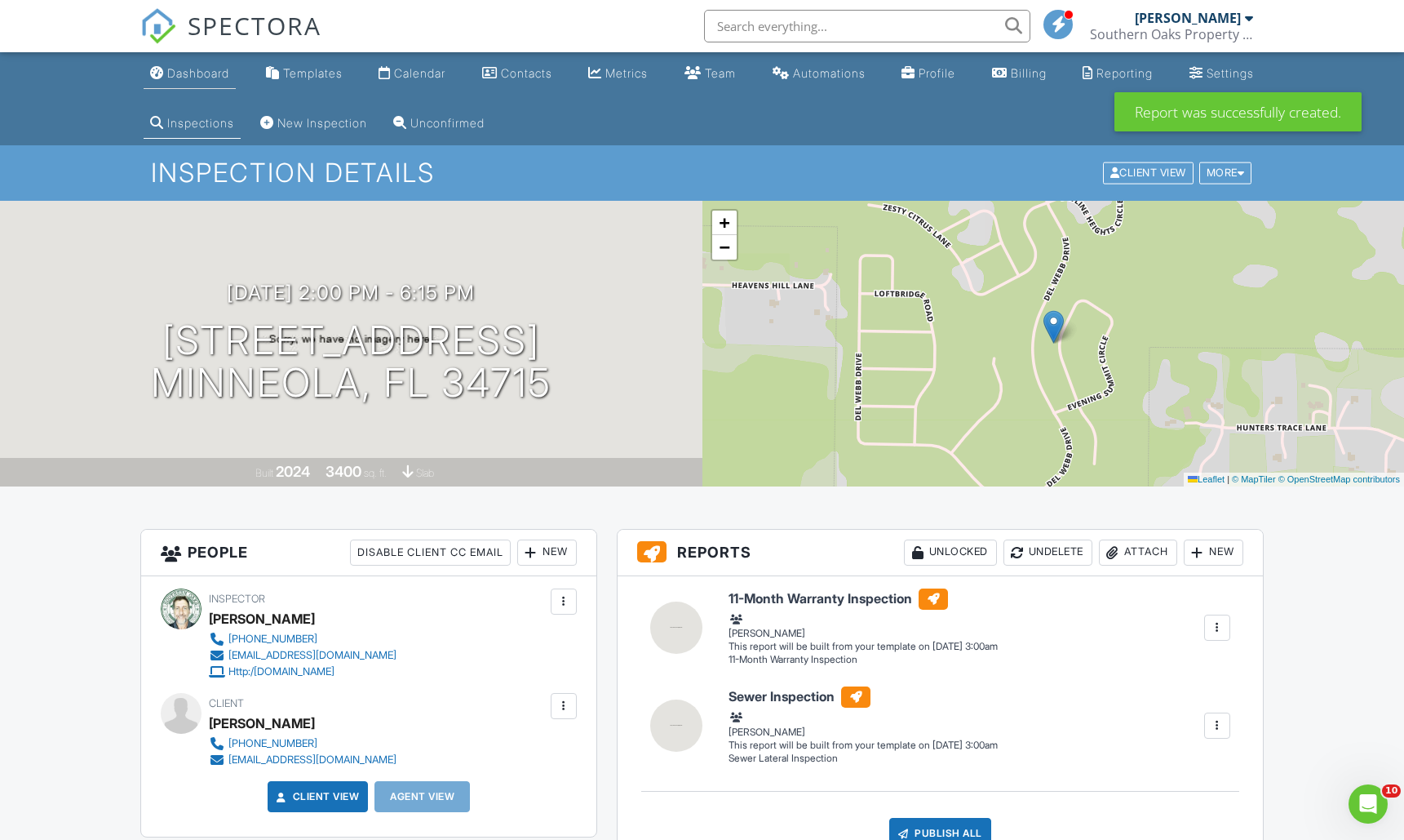
click at [190, 69] on div "Dashboard" at bounding box center [198, 73] width 62 height 14
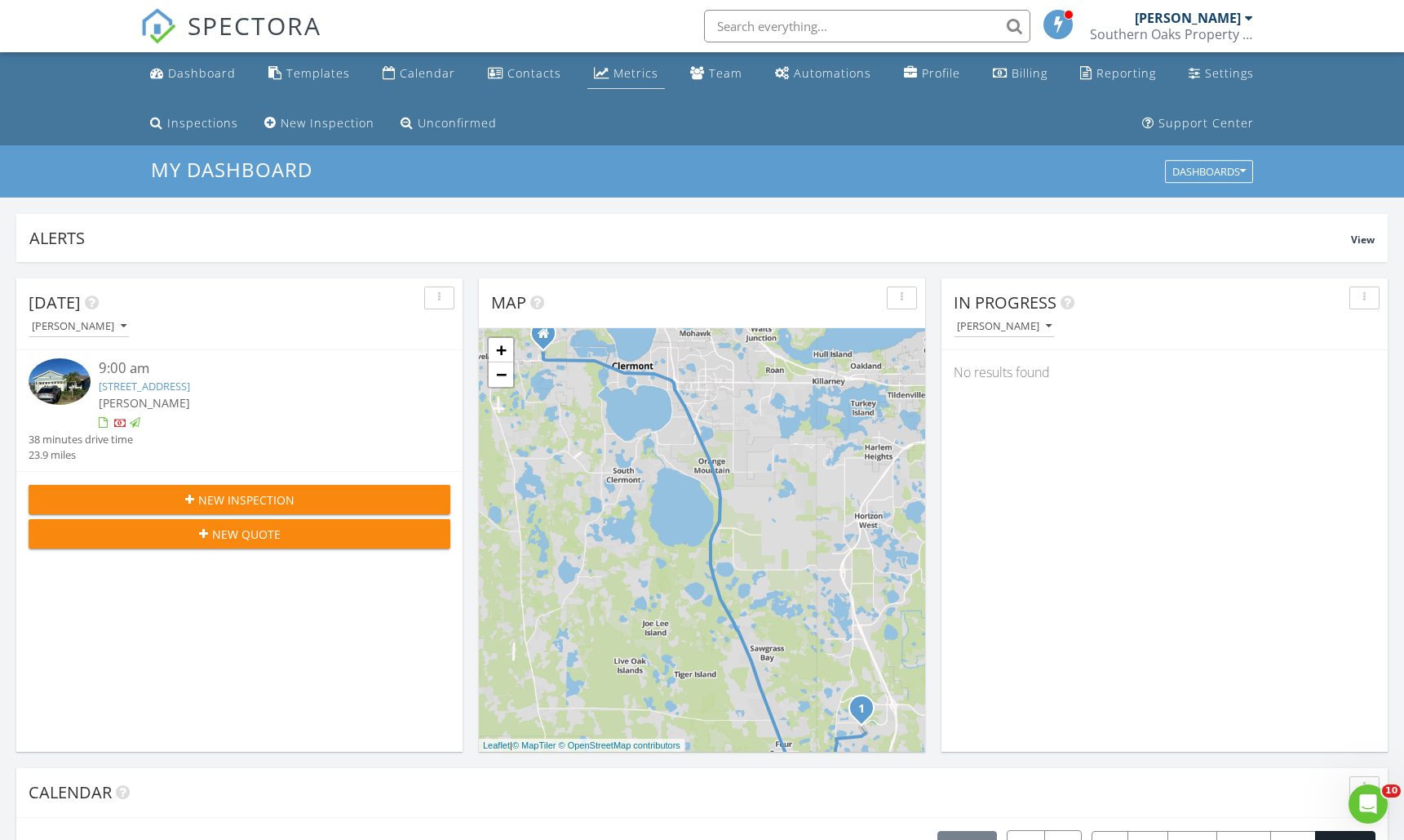
click at [603, 79] on div "Metrics" at bounding box center [601, 73] width 16 height 13
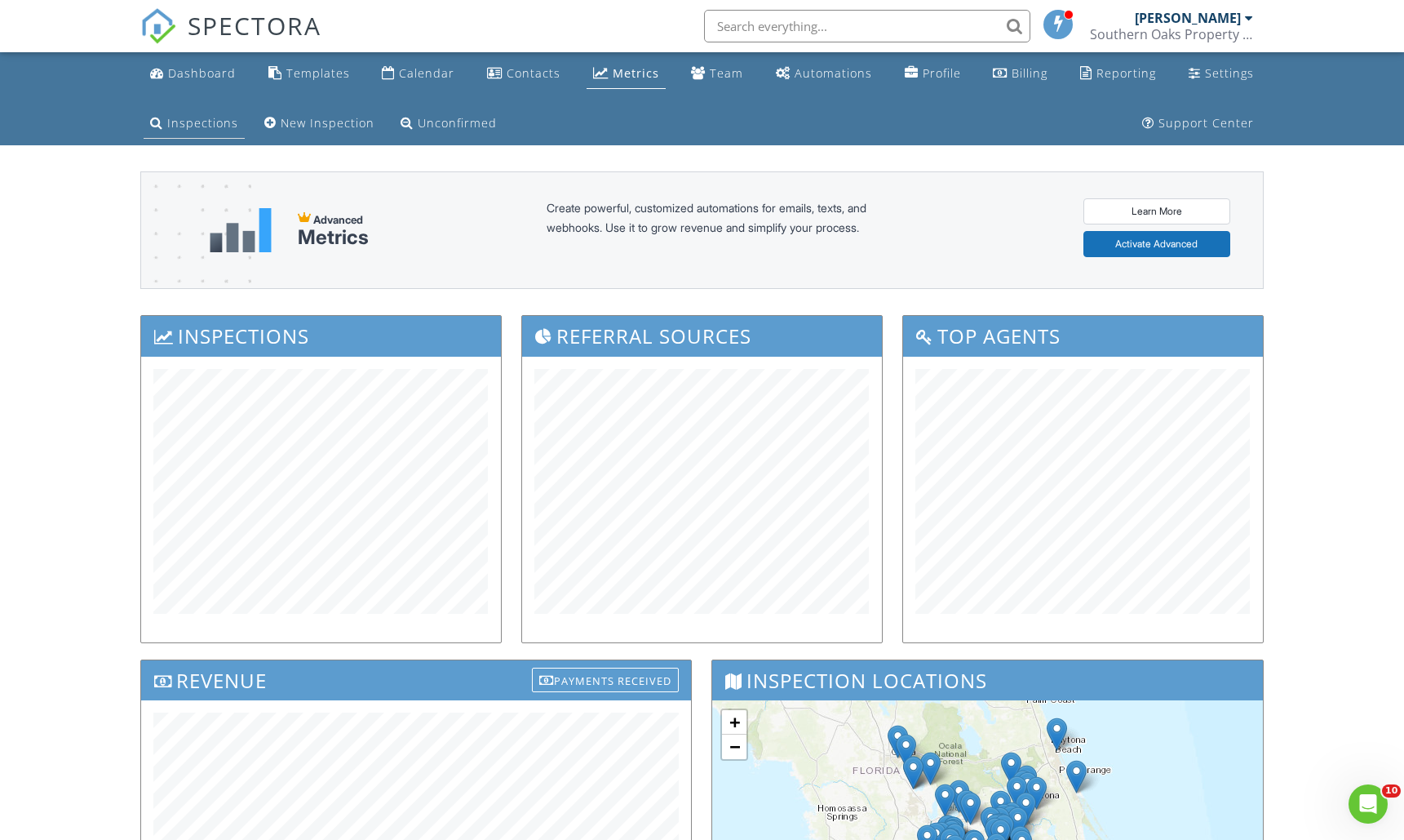
click at [180, 128] on div "Inspections" at bounding box center [203, 123] width 71 height 16
